Goal: Transaction & Acquisition: Register for event/course

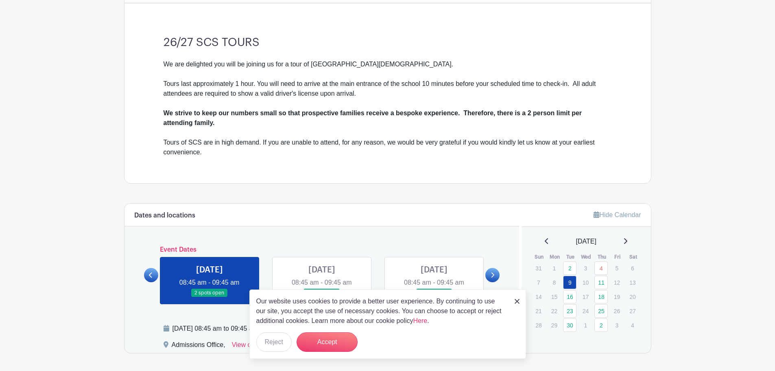
scroll to position [285, 0]
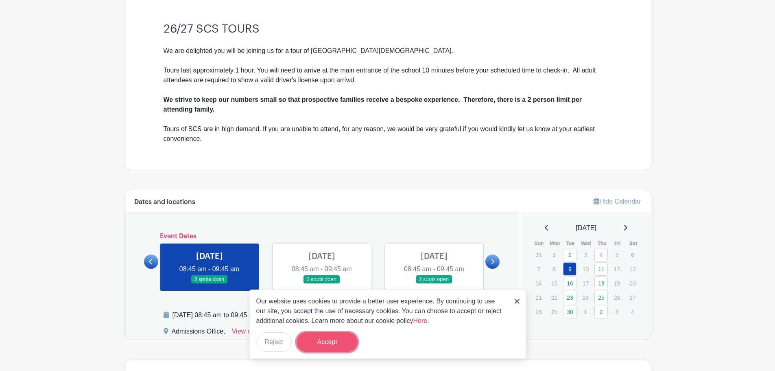
click at [314, 341] on button "Accept" at bounding box center [327, 342] width 61 height 20
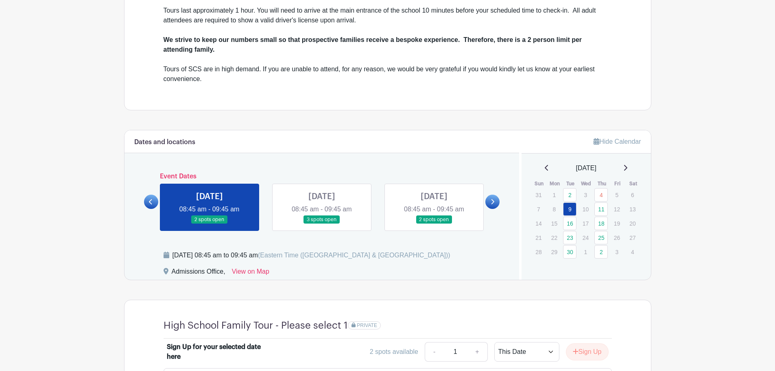
scroll to position [366, 0]
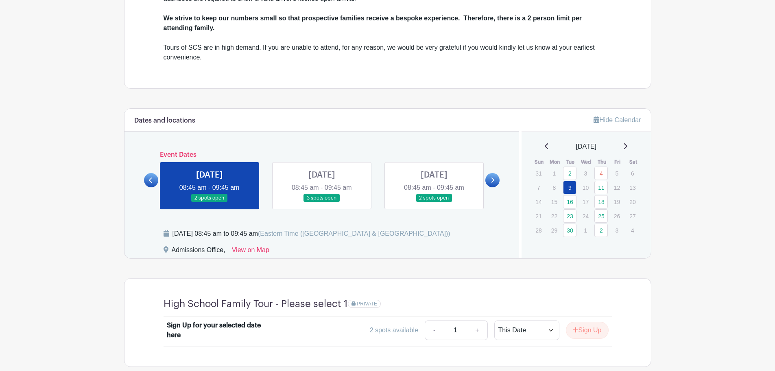
click at [210, 202] on link at bounding box center [210, 202] width 0 height 0
click at [567, 187] on link "9" at bounding box center [569, 187] width 13 height 13
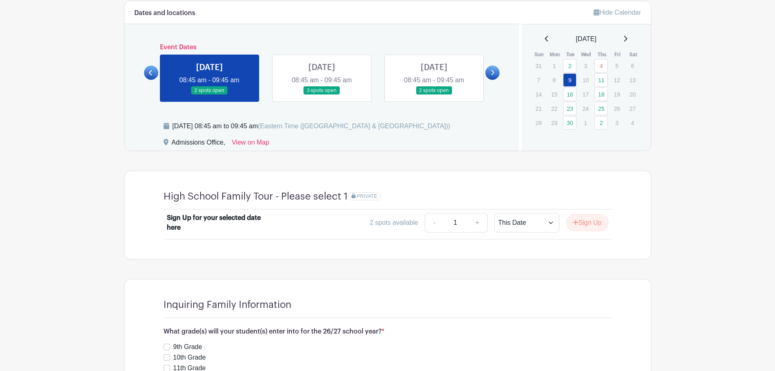
scroll to position [488, 0]
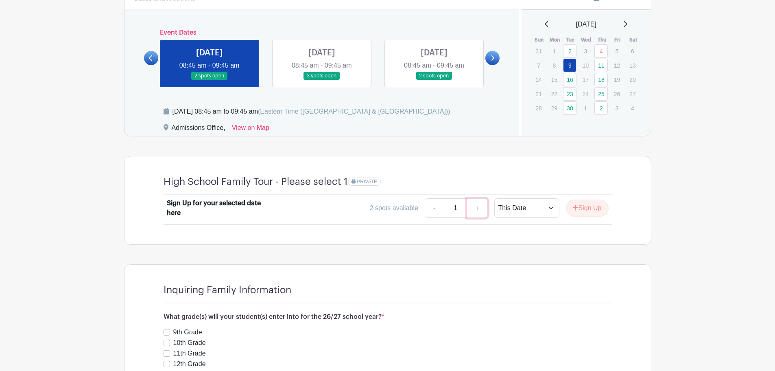
click at [478, 210] on link "+" at bounding box center [477, 208] width 20 height 20
type input "2"
click at [547, 208] on select "This Date Select Dates" at bounding box center [526, 208] width 65 height 20
click at [494, 198] on select "This Date Select Dates" at bounding box center [526, 208] width 65 height 20
click at [525, 206] on select "This Date Select Dates" at bounding box center [526, 208] width 65 height 20
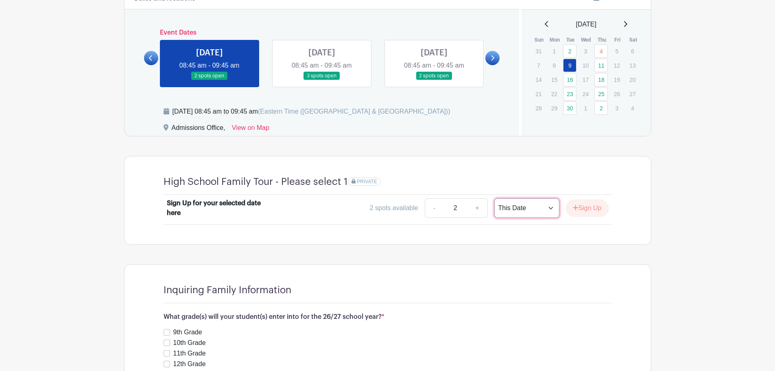
select select "select_dates"
click at [494, 198] on select "This Date Select Dates" at bounding box center [526, 208] width 65 height 20
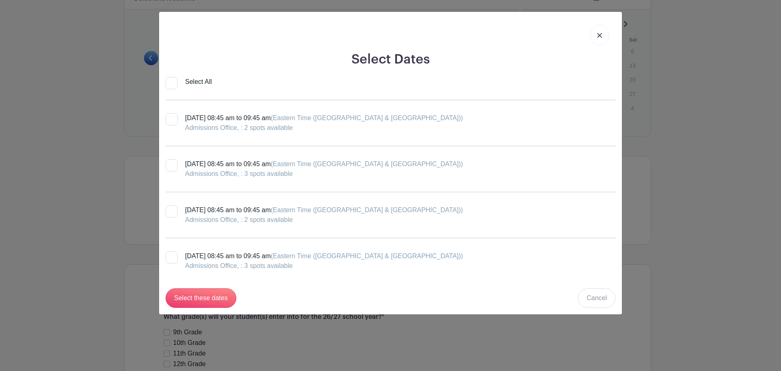
click at [174, 120] on div at bounding box center [172, 119] width 12 height 12
click at [171, 118] on input "[DATE] 08:45 am to 09:45 am (Eastern Time ([GEOGRAPHIC_DATA] & [GEOGRAPHIC_DATA…" at bounding box center [168, 115] width 5 height 5
checkbox input "true"
click at [206, 296] on input "Select these dates" at bounding box center [201, 298] width 71 height 20
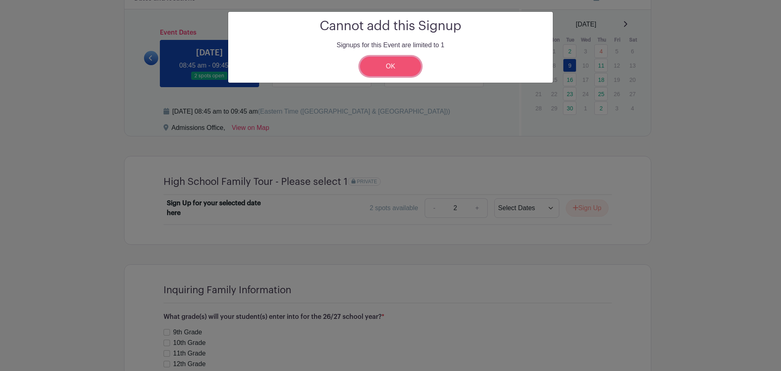
click at [402, 72] on link "OK" at bounding box center [390, 67] width 61 height 20
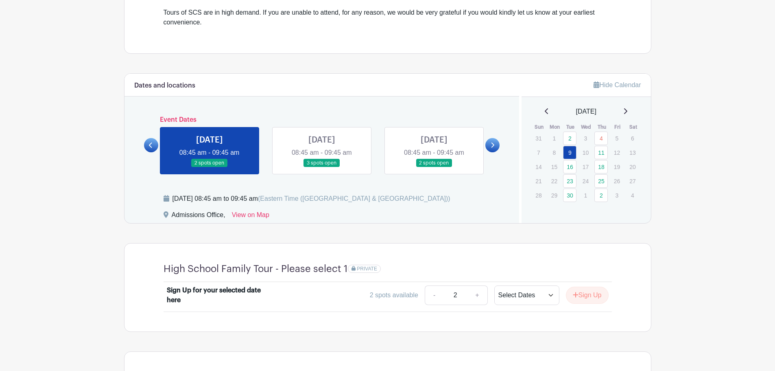
scroll to position [448, 0]
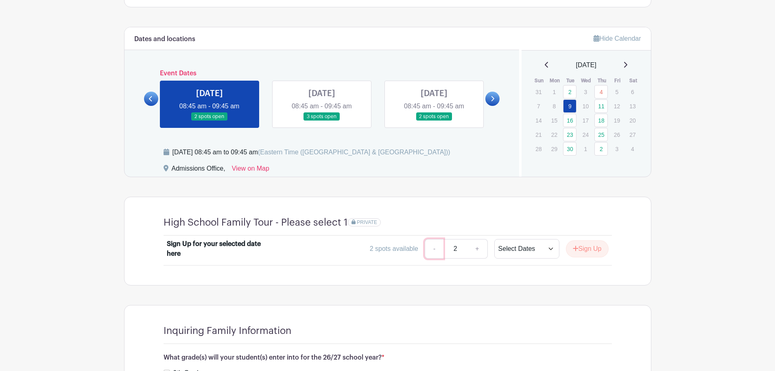
click at [432, 250] on link "-" at bounding box center [434, 249] width 19 height 20
type input "1"
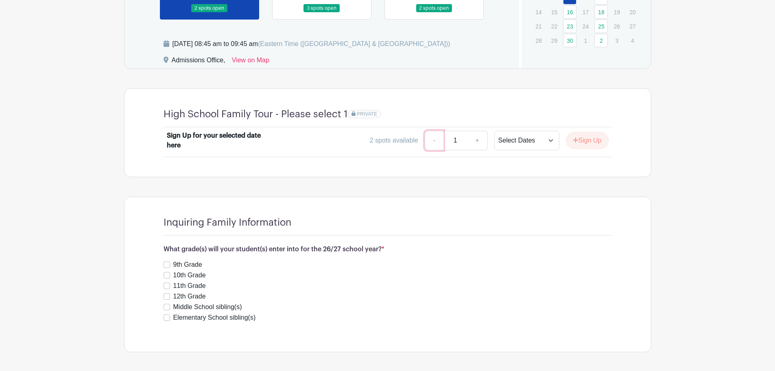
scroll to position [570, 0]
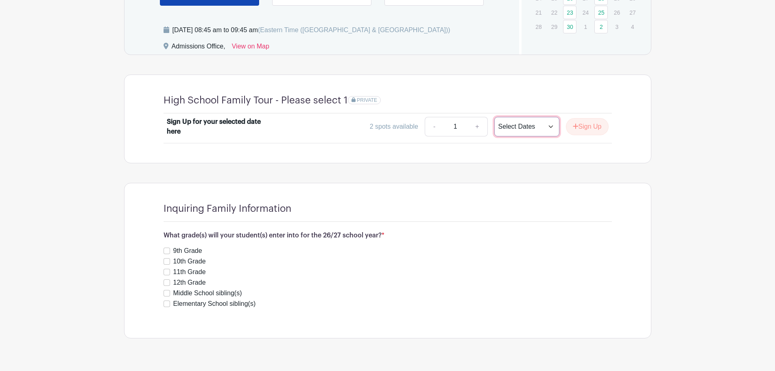
click at [545, 126] on select "This Date Select Dates" at bounding box center [526, 127] width 65 height 20
select select "this_date"
click at [494, 117] on select "This Date Select Dates" at bounding box center [526, 127] width 65 height 20
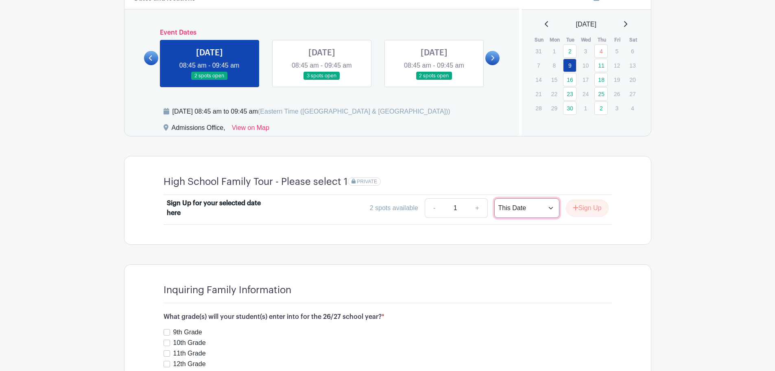
scroll to position [529, 0]
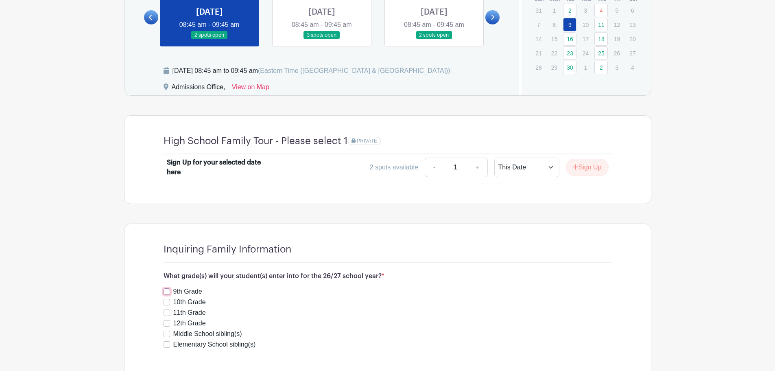
click at [168, 289] on input "9th Grade" at bounding box center [167, 291] width 7 height 7
checkbox input "true"
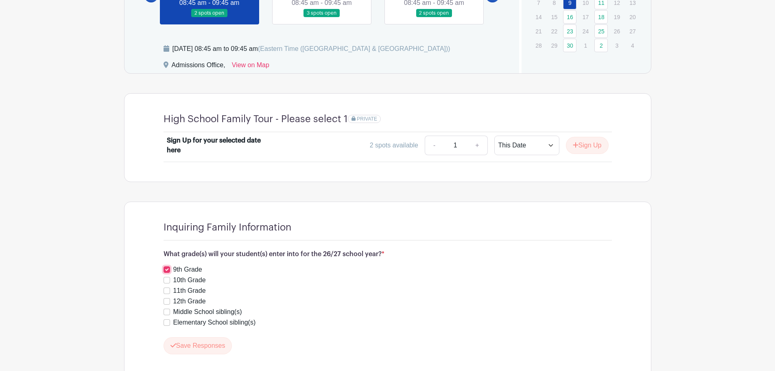
scroll to position [612, 0]
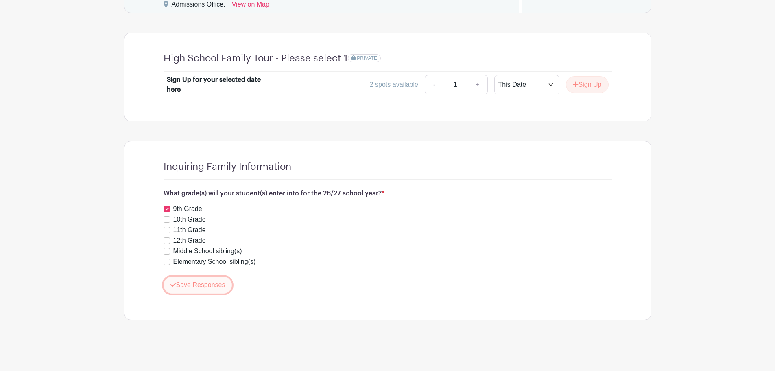
click at [201, 281] on button "Save Responses" at bounding box center [198, 284] width 69 height 17
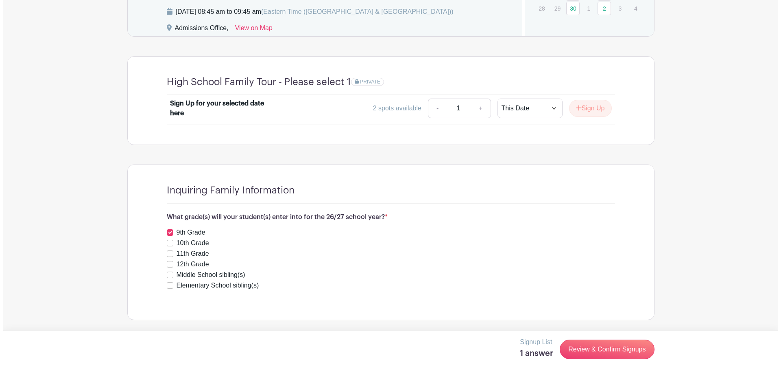
scroll to position [588, 0]
click at [589, 348] on link "Review & Confirm Signups" at bounding box center [604, 349] width 94 height 20
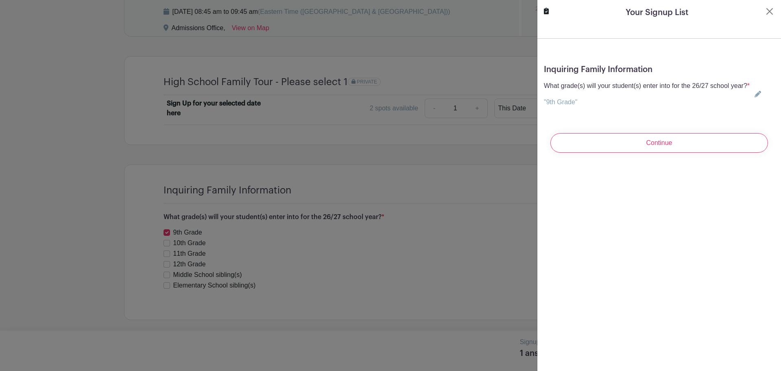
click at [591, 107] on p ""9th Grade"" at bounding box center [647, 102] width 206 height 10
click at [610, 149] on input "Continue" at bounding box center [660, 143] width 218 height 20
drag, startPoint x: 762, startPoint y: 10, endPoint x: 639, endPoint y: 133, distance: 174.1
click at [765, 11] on button "Close" at bounding box center [770, 12] width 10 height 10
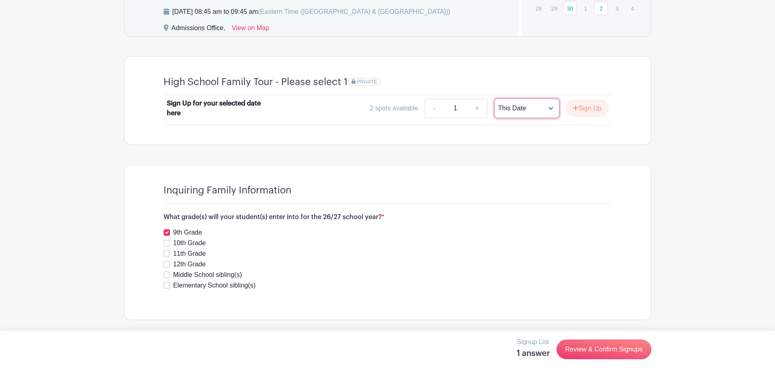
click at [529, 104] on select "This Date Select Dates" at bounding box center [526, 108] width 65 height 20
select select "select_dates"
click at [494, 98] on select "This Date Select Dates" at bounding box center [526, 108] width 65 height 20
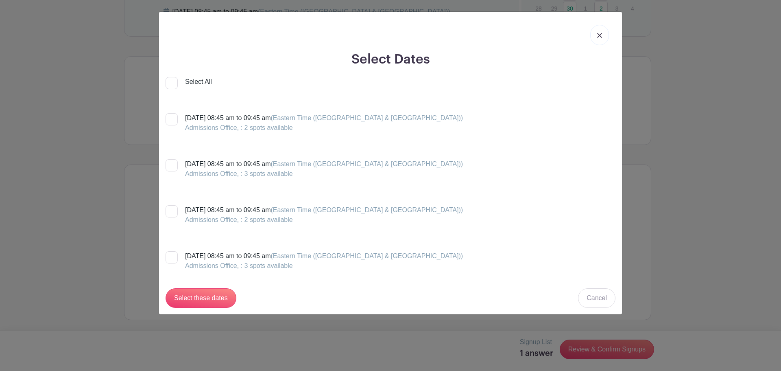
click at [168, 122] on div at bounding box center [172, 119] width 12 height 12
click at [168, 118] on input "[DATE] 08:45 am to 09:45 am (Eastern Time ([GEOGRAPHIC_DATA] & [GEOGRAPHIC_DATA…" at bounding box center [168, 115] width 5 height 5
checkbox input "true"
click at [192, 297] on input "Select these dates" at bounding box center [201, 298] width 71 height 20
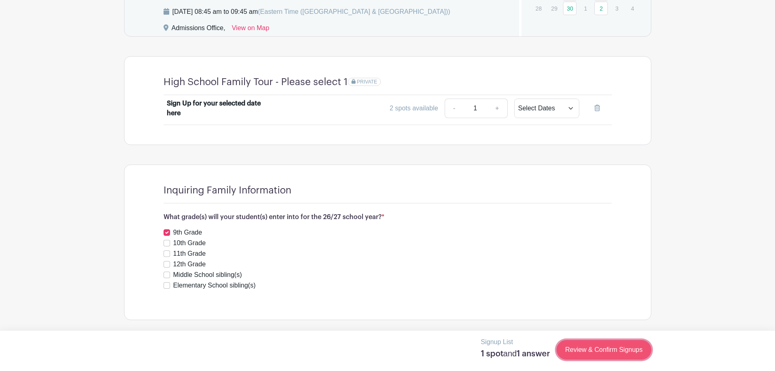
click at [584, 350] on link "Review & Confirm Signups" at bounding box center [604, 350] width 94 height 20
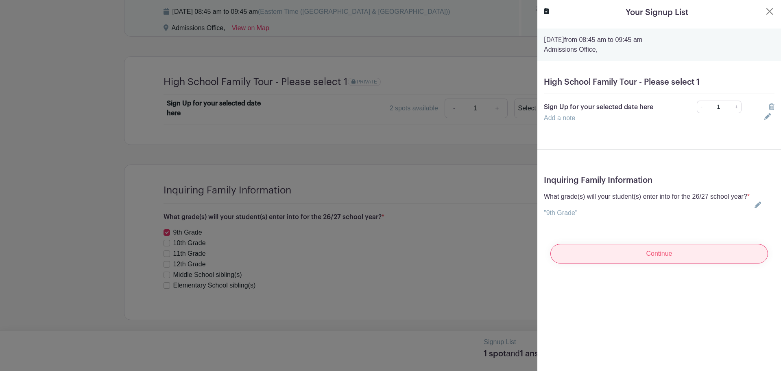
click at [606, 263] on input "Continue" at bounding box center [660, 254] width 218 height 20
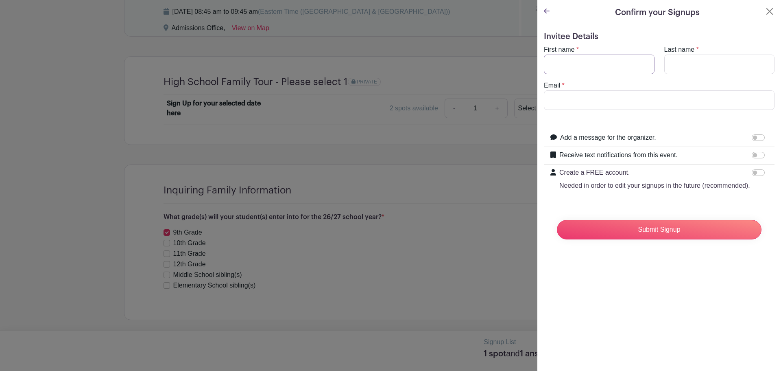
click at [602, 72] on input "First name" at bounding box center [599, 65] width 111 height 20
type input "j"
type input "[PERSON_NAME]"
type input "[EMAIL_ADDRESS][DOMAIN_NAME]"
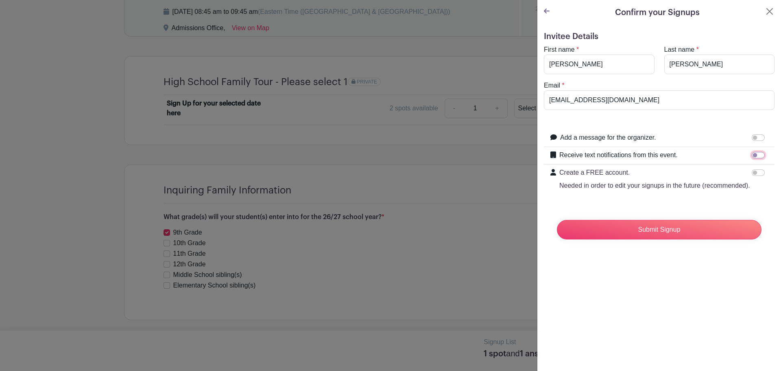
click at [752, 156] on input "Receive text notifications from this event." at bounding box center [758, 155] width 13 height 7
checkbox input "true"
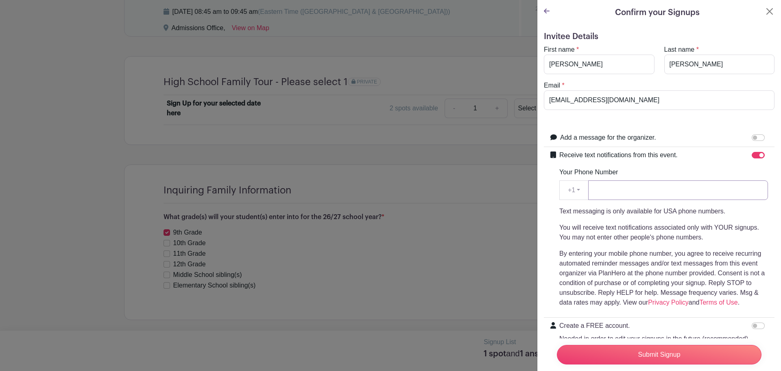
click at [642, 190] on input "Your Phone Number" at bounding box center [678, 190] width 180 height 20
type input "7862855179"
click at [633, 192] on input "7862855179" at bounding box center [678, 190] width 180 height 20
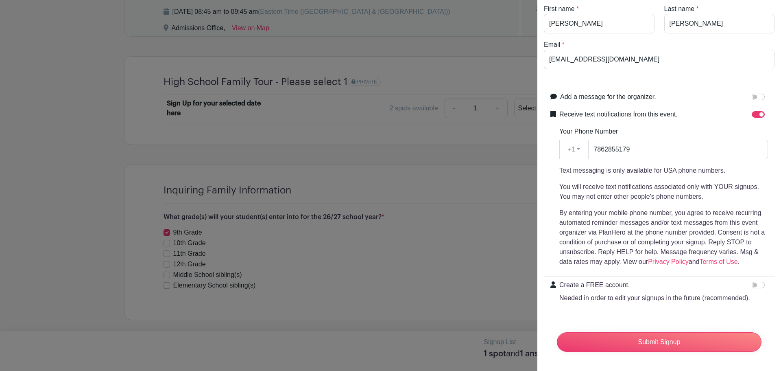
click at [665, 98] on div "Add a message for the organizer." at bounding box center [664, 97] width 208 height 11
click at [752, 96] on input "Add a message for the organizer." at bounding box center [758, 97] width 13 height 7
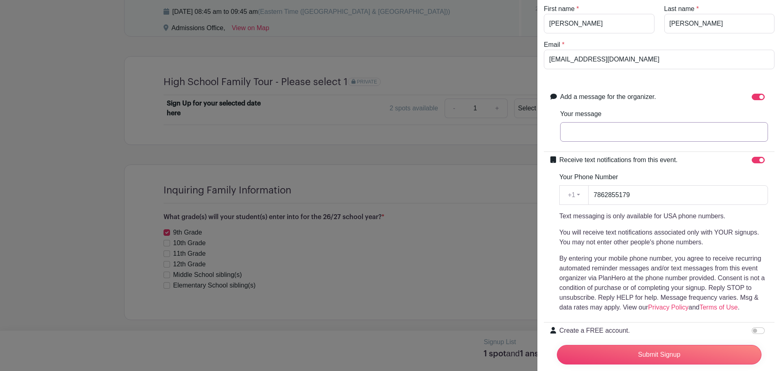
click at [668, 137] on input "Your message" at bounding box center [664, 132] width 208 height 20
click at [752, 96] on input "Add a message for the organizer." at bounding box center [758, 97] width 13 height 7
checkbox input "false"
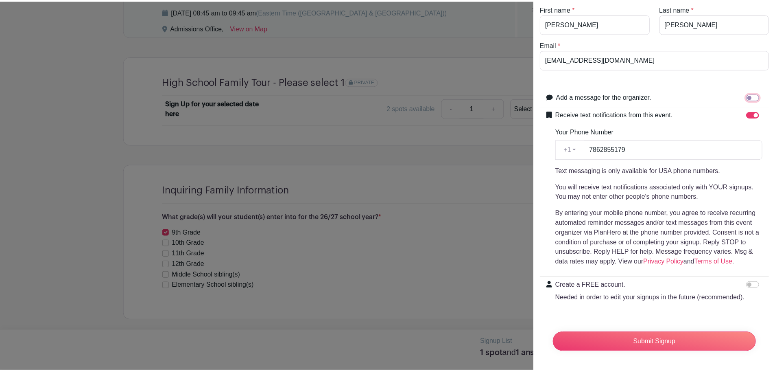
scroll to position [57, 0]
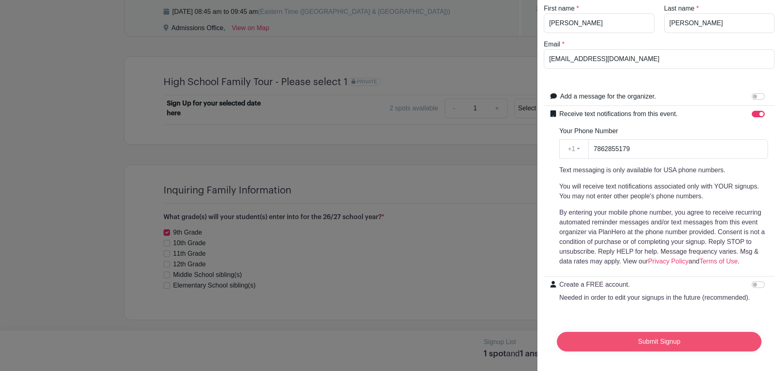
click at [611, 336] on input "Submit Signup" at bounding box center [659, 342] width 205 height 20
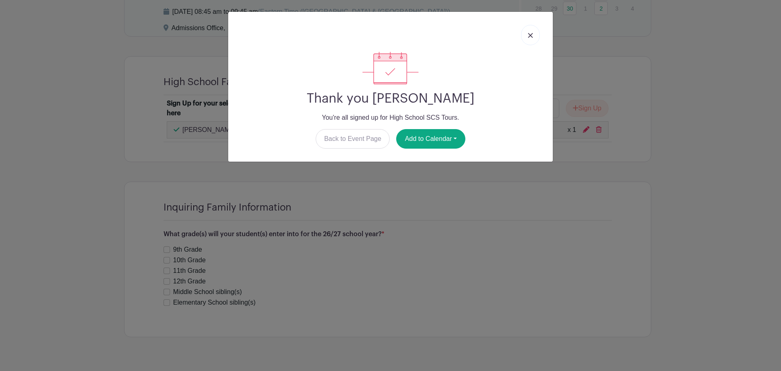
click at [533, 38] on link at bounding box center [530, 35] width 19 height 20
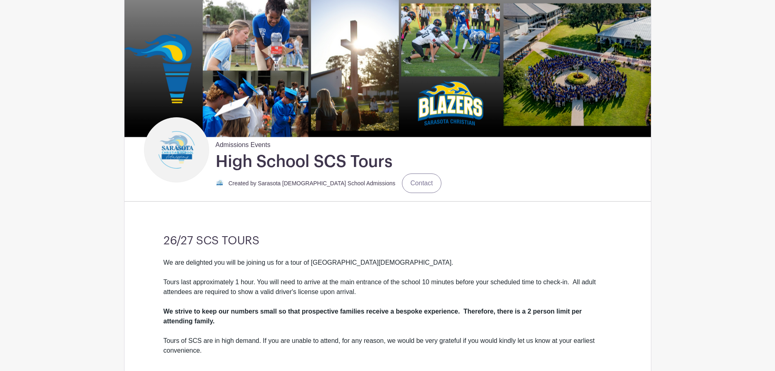
scroll to position [0, 0]
